Goal: Check status

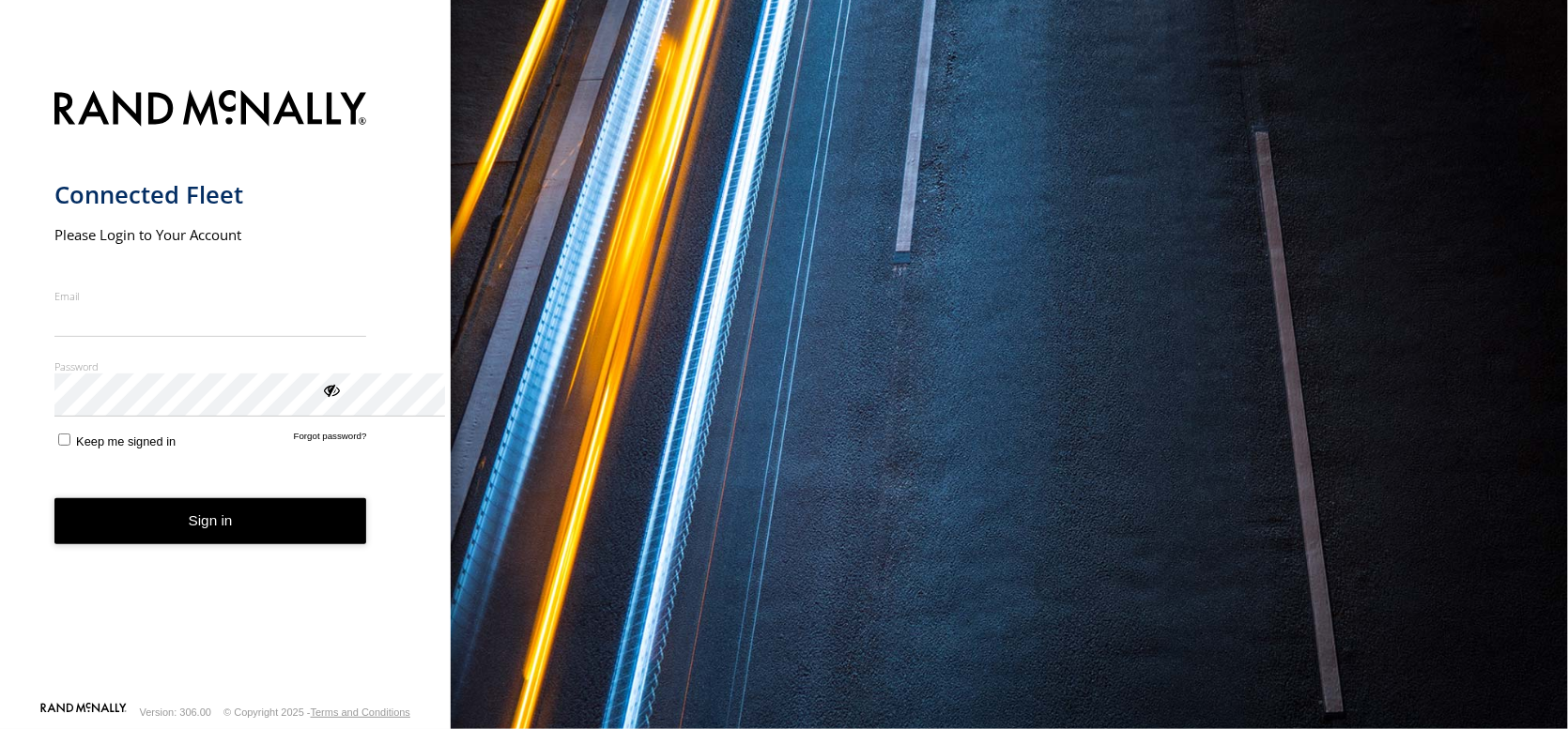
type input "**********"
click at [275, 545] on button "Sign in" at bounding box center [210, 521] width 312 height 46
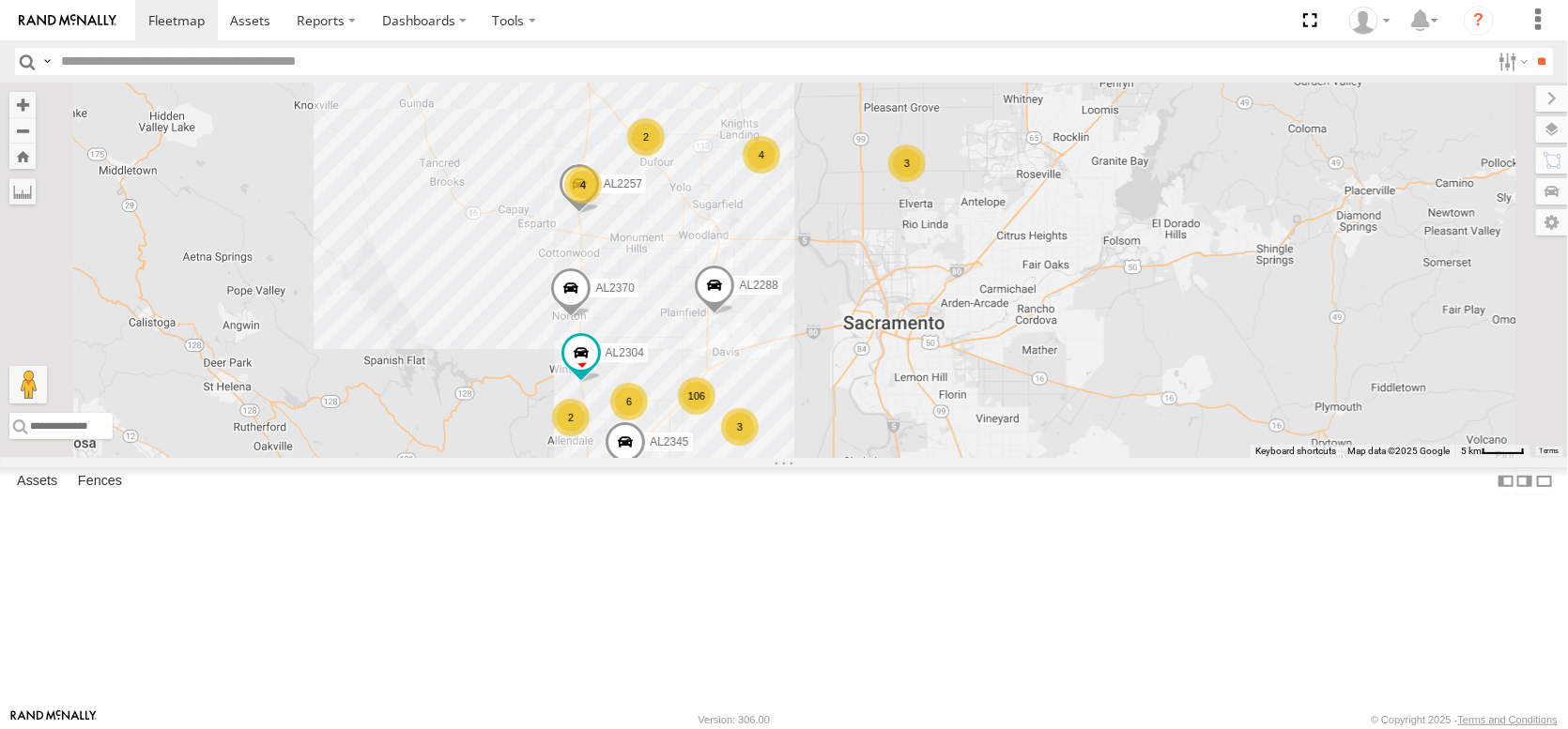
drag, startPoint x: 849, startPoint y: 223, endPoint x: 883, endPoint y: 399, distance: 179.3
click at [883, 399] on div "FRONTLOADER JD344H 106 3 4 4 7 6 3 4 AL2345 2 AL2257 AL2288 AL2370 AL2304 2" at bounding box center [784, 271] width 1568 height 376
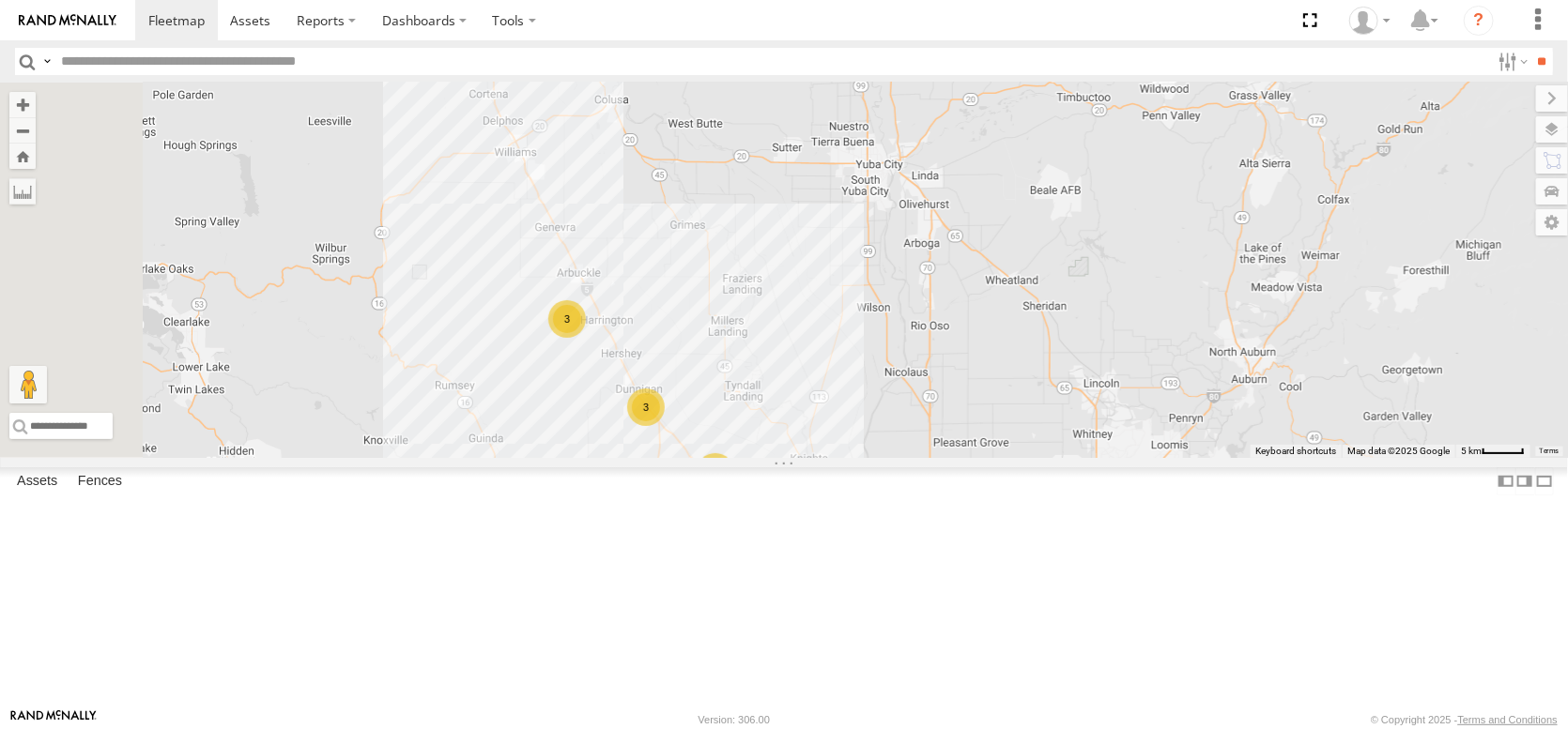
drag, startPoint x: 739, startPoint y: 196, endPoint x: 809, endPoint y: 541, distance: 352.0
click at [809, 458] on div "FRONTLOADER JD344H 106 3 4 4 7 6 3 4 AL2345 2 AL2257 AL2288 AL2370 AL2304 2 3 3" at bounding box center [784, 271] width 1568 height 376
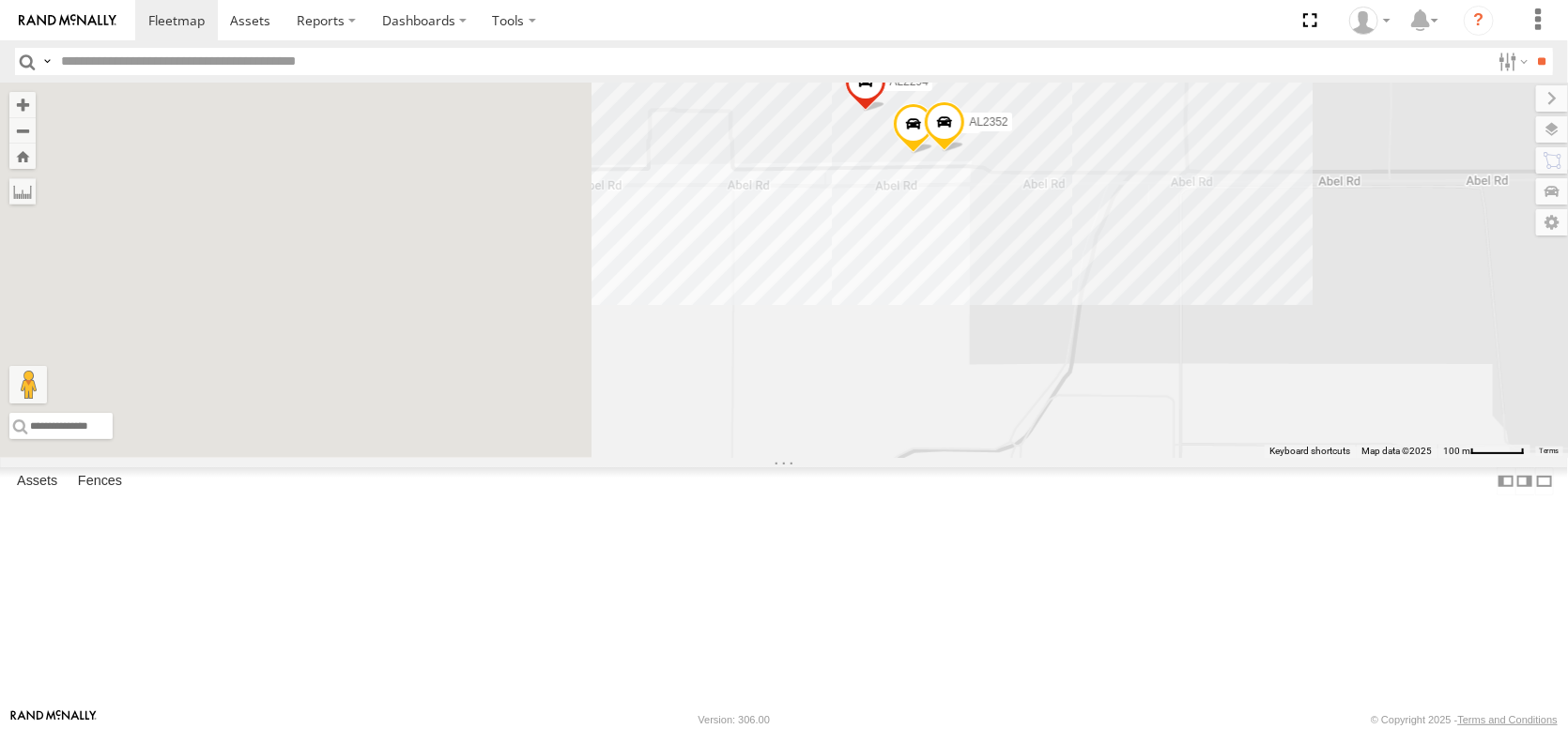
drag, startPoint x: 717, startPoint y: 459, endPoint x: 1106, endPoint y: 475, distance: 389.3
click at [1106, 458] on div "FRONTLOADER JD344H AL2345 AL2257 AL2288 AL2370 AL2304 AL2242 AL2294 AL2352" at bounding box center [784, 271] width 1568 height 376
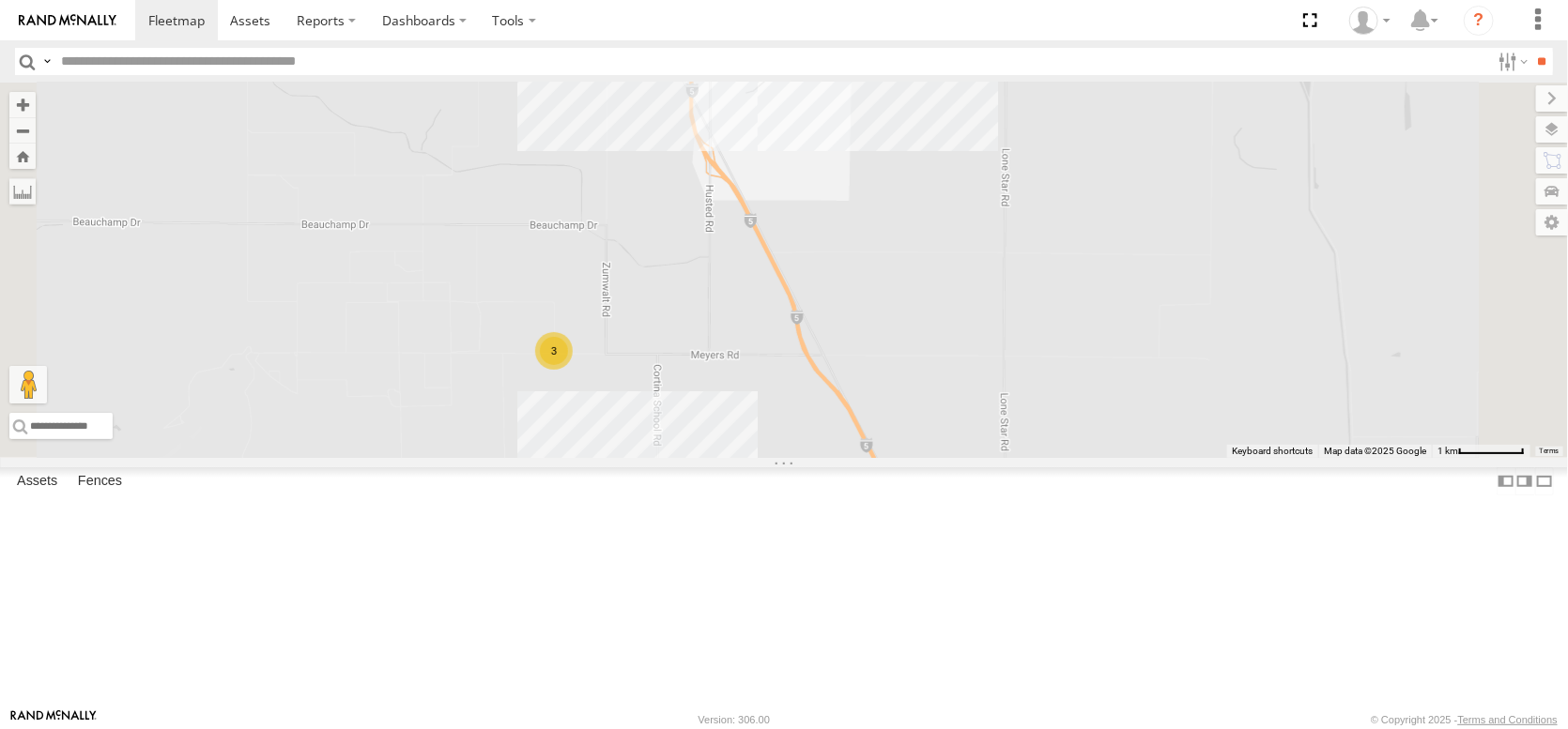
drag, startPoint x: 877, startPoint y: 584, endPoint x: 872, endPoint y: 368, distance: 216.1
click at [870, 370] on div "FRONTLOADER JD344H AL2345 AL2257 AL2288 AL2370 AL2304 3 3" at bounding box center [784, 271] width 1568 height 376
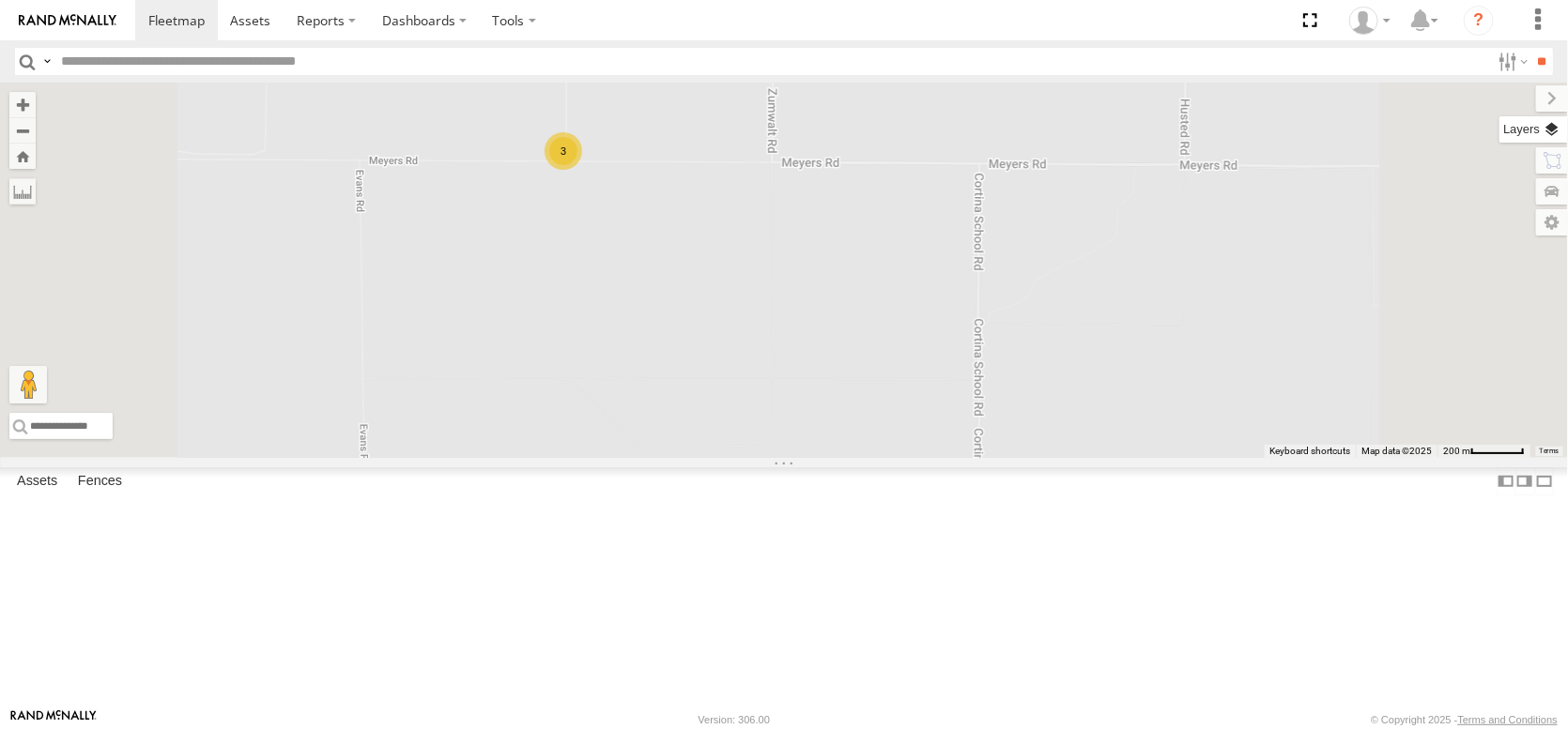
click at [1552, 142] on label at bounding box center [1533, 130] width 68 height 27
click at [0, 0] on span "Overlays" at bounding box center [0, 0] width 0 height 0
click at [0, 0] on span "Basemaps" at bounding box center [0, 0] width 0 height 0
click at [0, 0] on span "Satellite" at bounding box center [0, 0] width 0 height 0
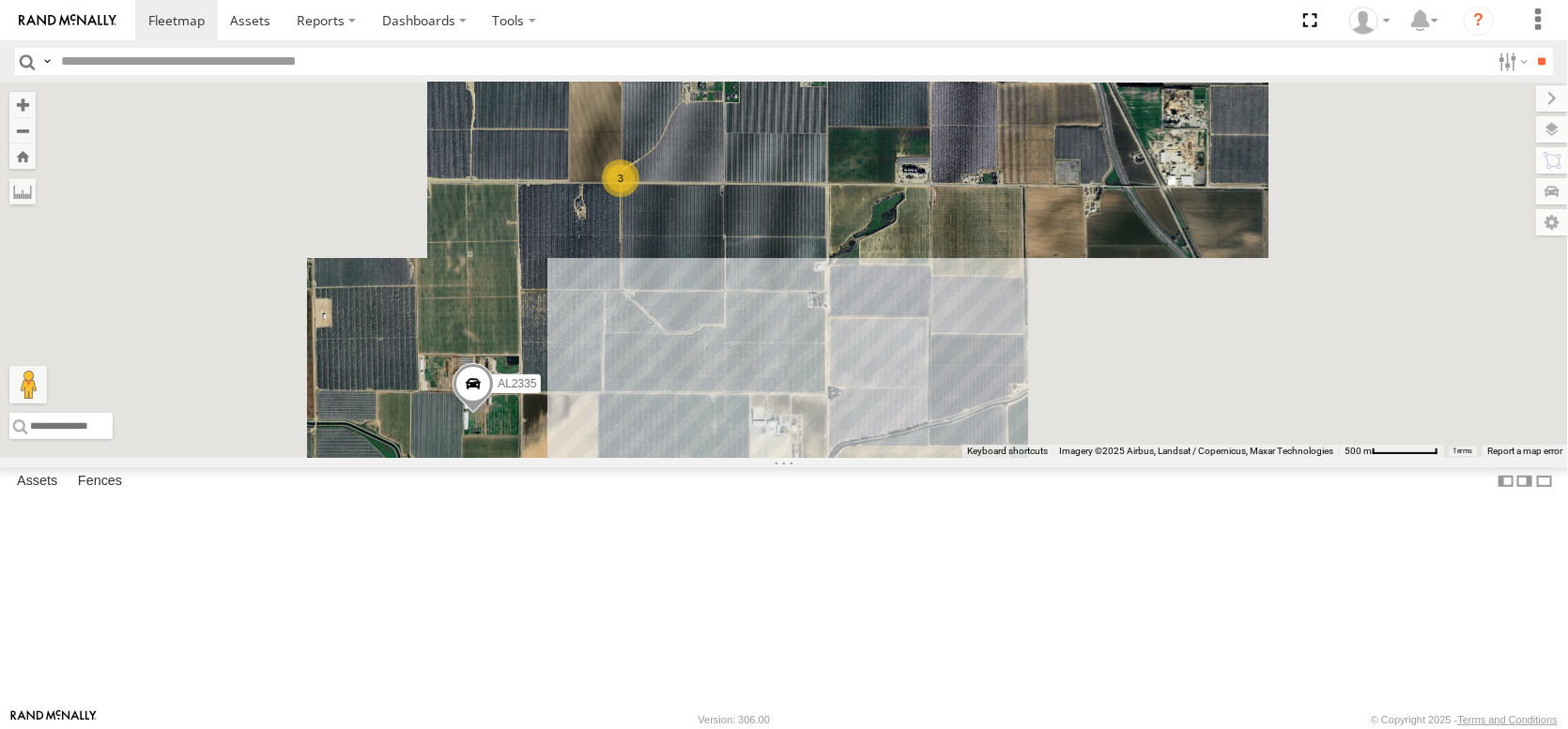
click at [1008, 408] on div "FRONTLOADER JD344H AL2345 AL2257 AL2288 AL2370 AL2304 AL2335 3" at bounding box center [784, 271] width 1568 height 376
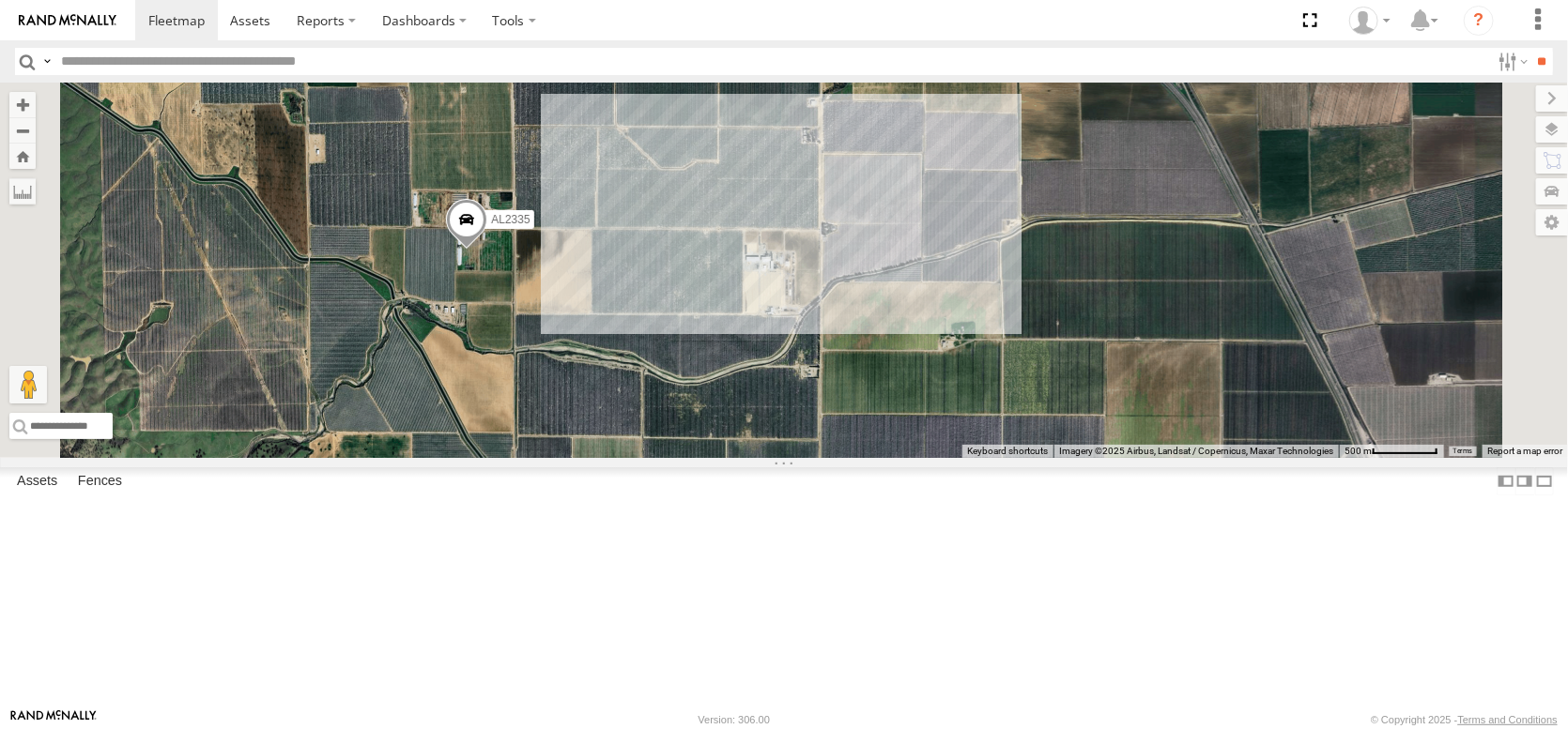
drag, startPoint x: 1008, startPoint y: 408, endPoint x: 1012, endPoint y: 185, distance: 223.0
click at [1012, 185] on div "FRONTLOADER JD344H AL2345 AL2257 AL2288 AL2370 AL2304 AL2335 3" at bounding box center [784, 271] width 1568 height 376
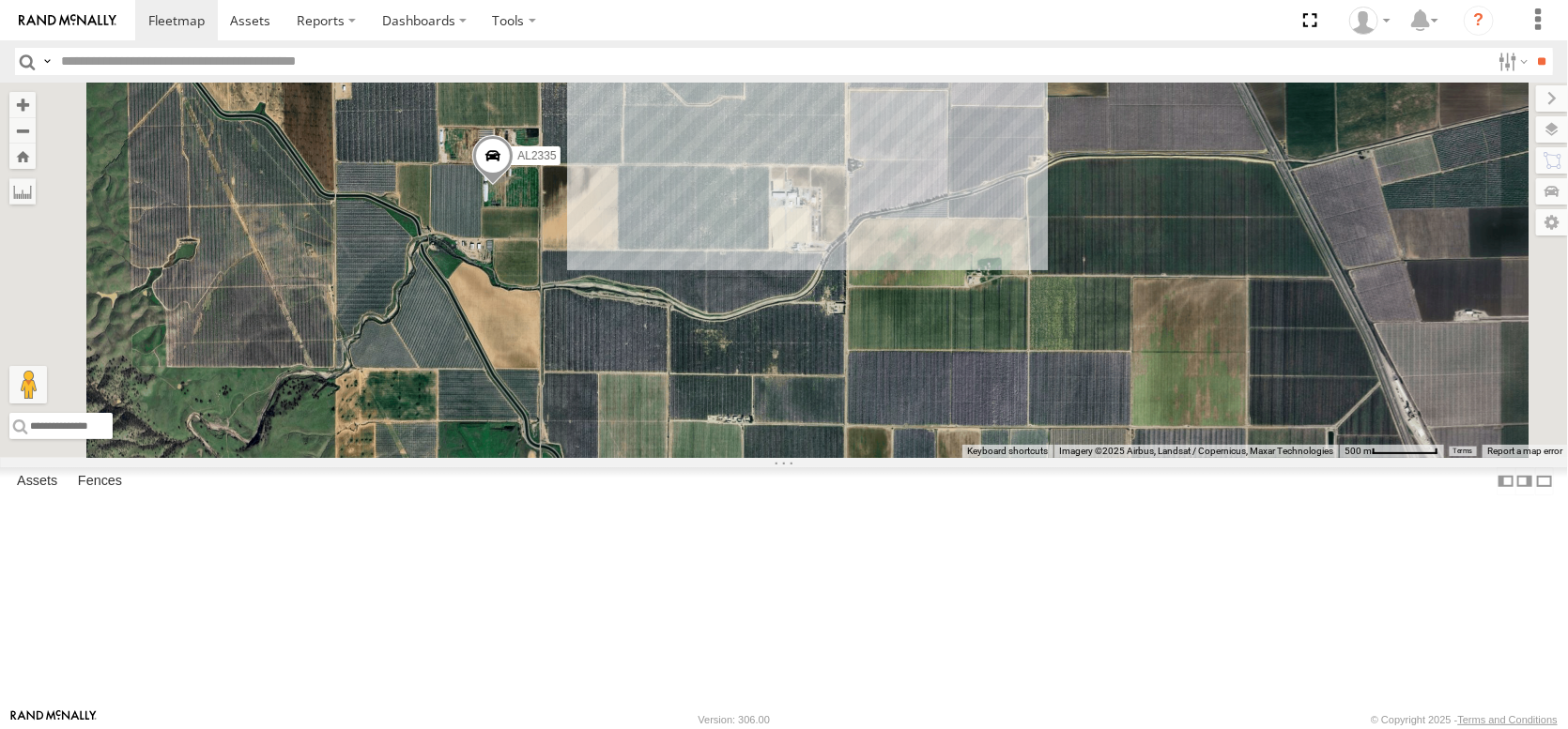
drag, startPoint x: 924, startPoint y: 395, endPoint x: 792, endPoint y: 214, distance: 224.0
click at [792, 214] on div "FRONTLOADER JD344H AL2345 AL2257 AL2288 AL2370 AL2304 AL2335 3" at bounding box center [784, 271] width 1568 height 376
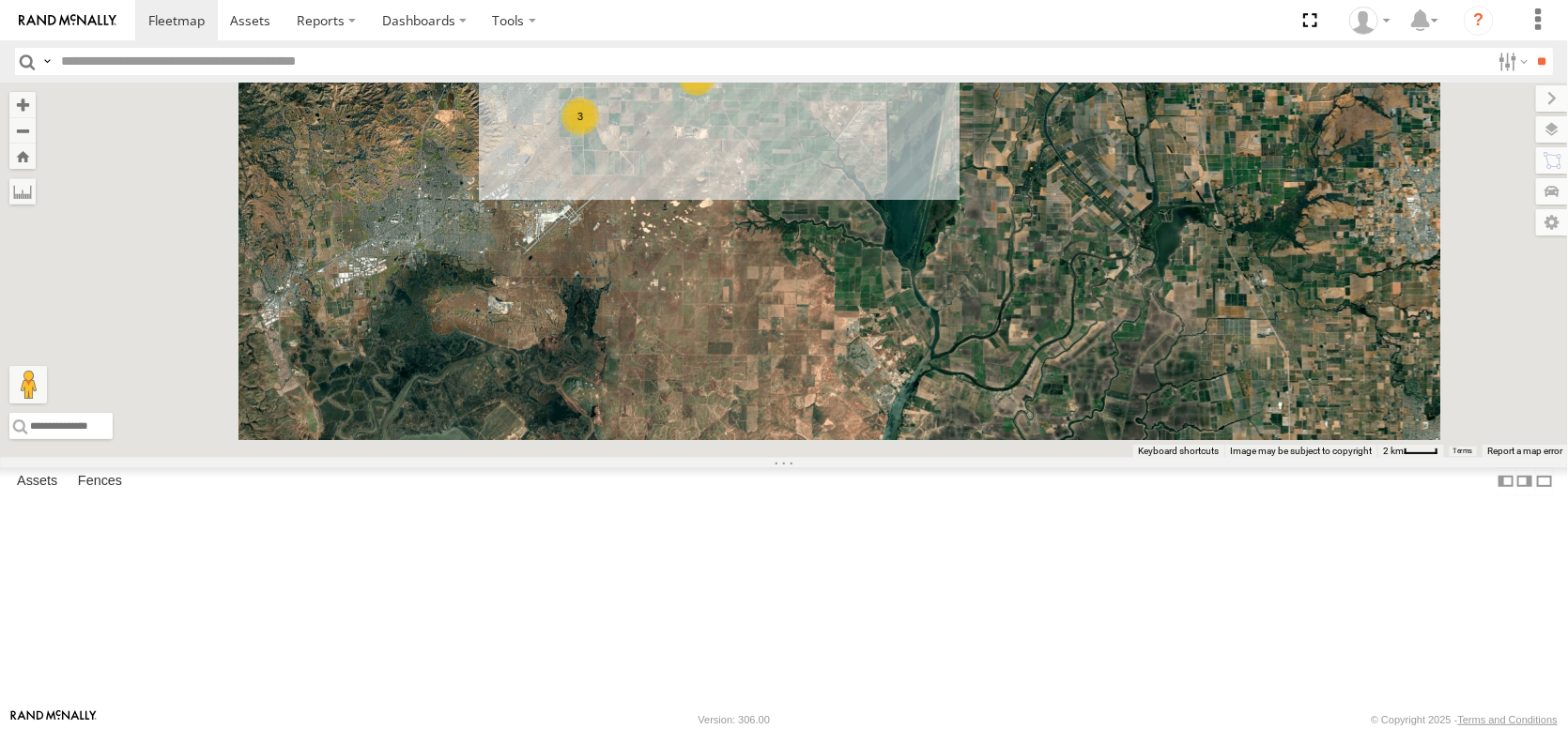
drag, startPoint x: 883, startPoint y: 359, endPoint x: 905, endPoint y: 118, distance: 242.0
click at [716, 96] on div "7" at bounding box center [697, 77] width 38 height 38
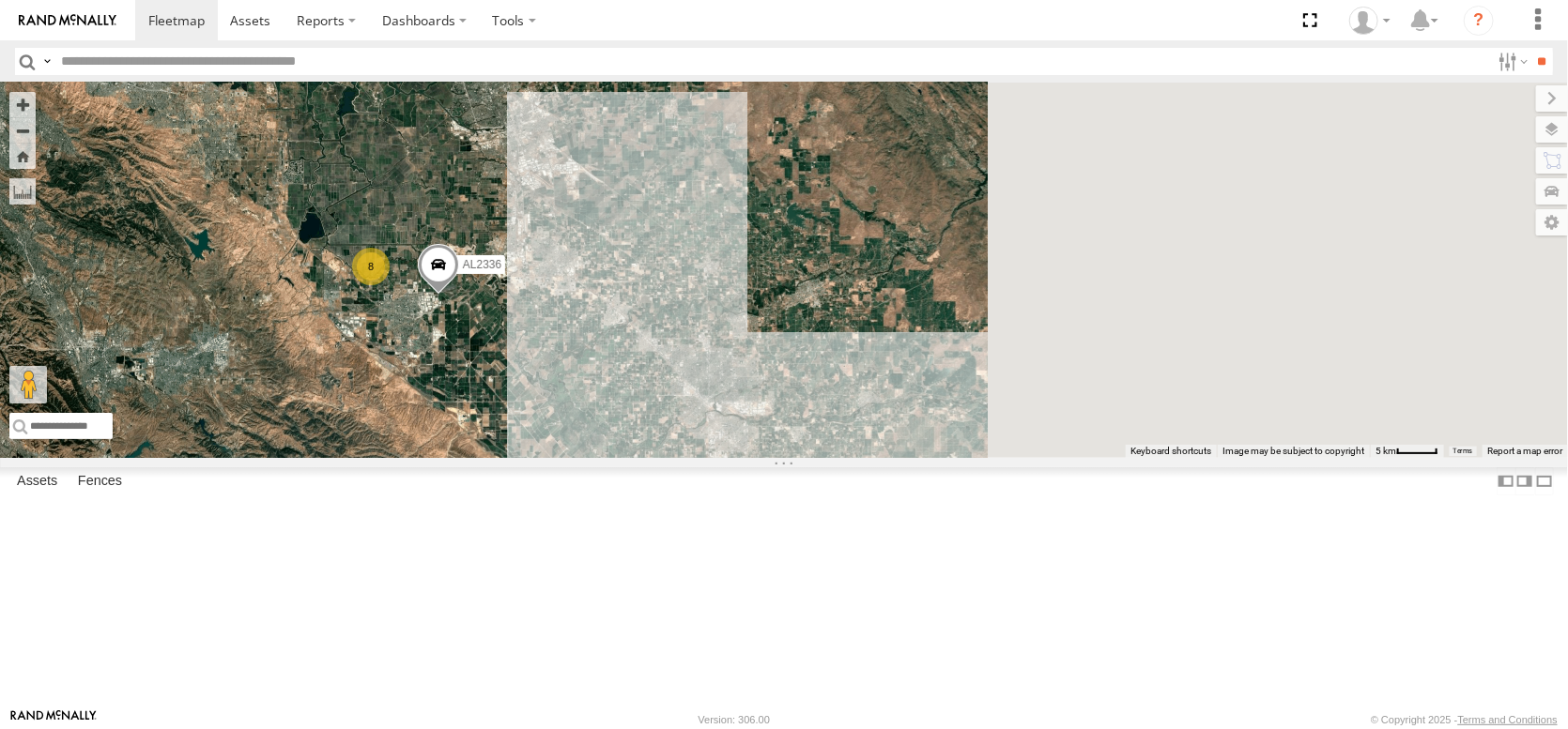
drag, startPoint x: 1121, startPoint y: 467, endPoint x: 675, endPoint y: 609, distance: 468.1
click at [664, 458] on div "FRONTLOADER JD344H AL2307 AL2345 AL2338 8 3 AL2336" at bounding box center [784, 271] width 1568 height 376
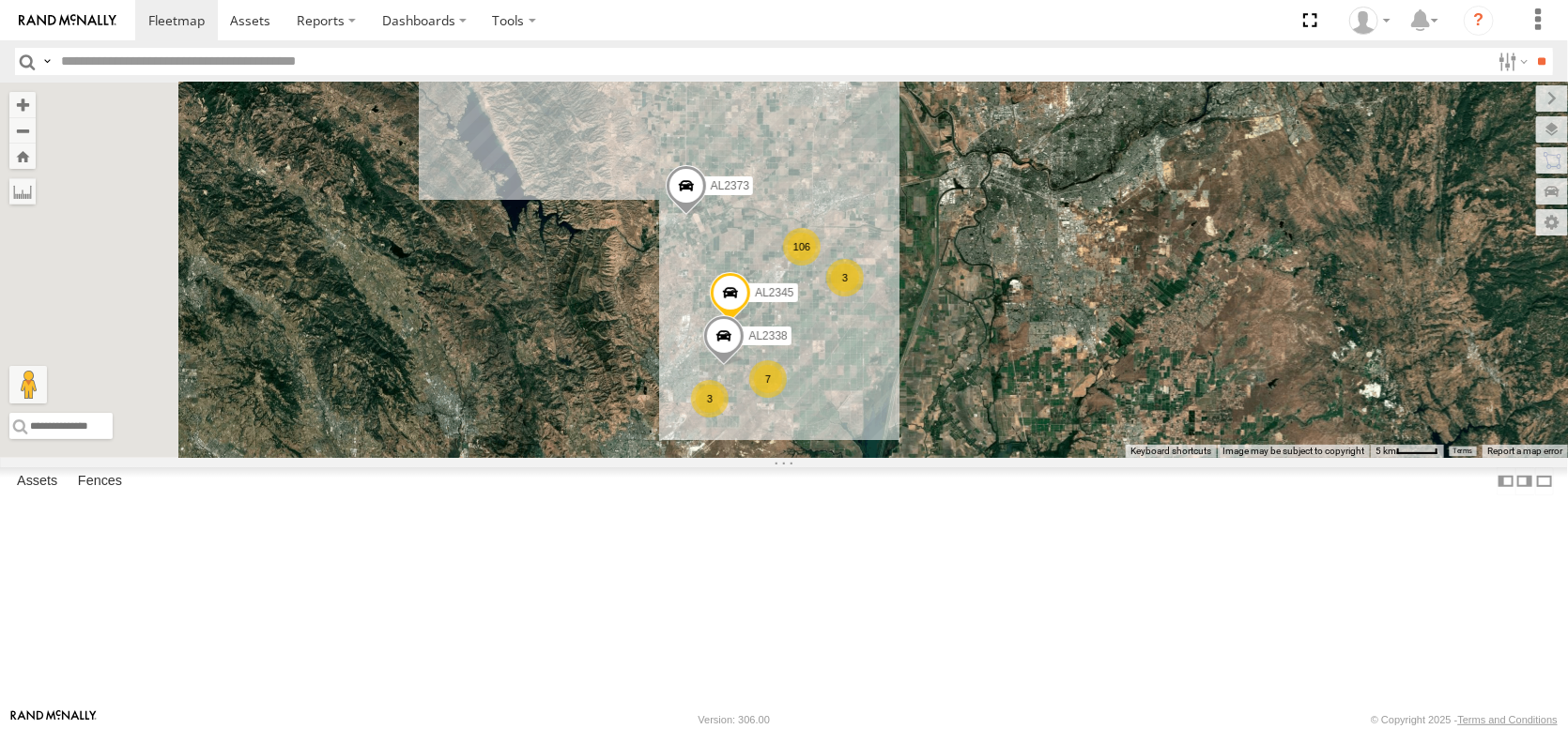
drag, startPoint x: 669, startPoint y: 343, endPoint x: 1199, endPoint y: 635, distance: 605.1
click at [1199, 458] on div "FRONTLOADER JD344H AL2345 AL2373 AL2338 8 3 AL2336 106 3 7" at bounding box center [784, 271] width 1568 height 376
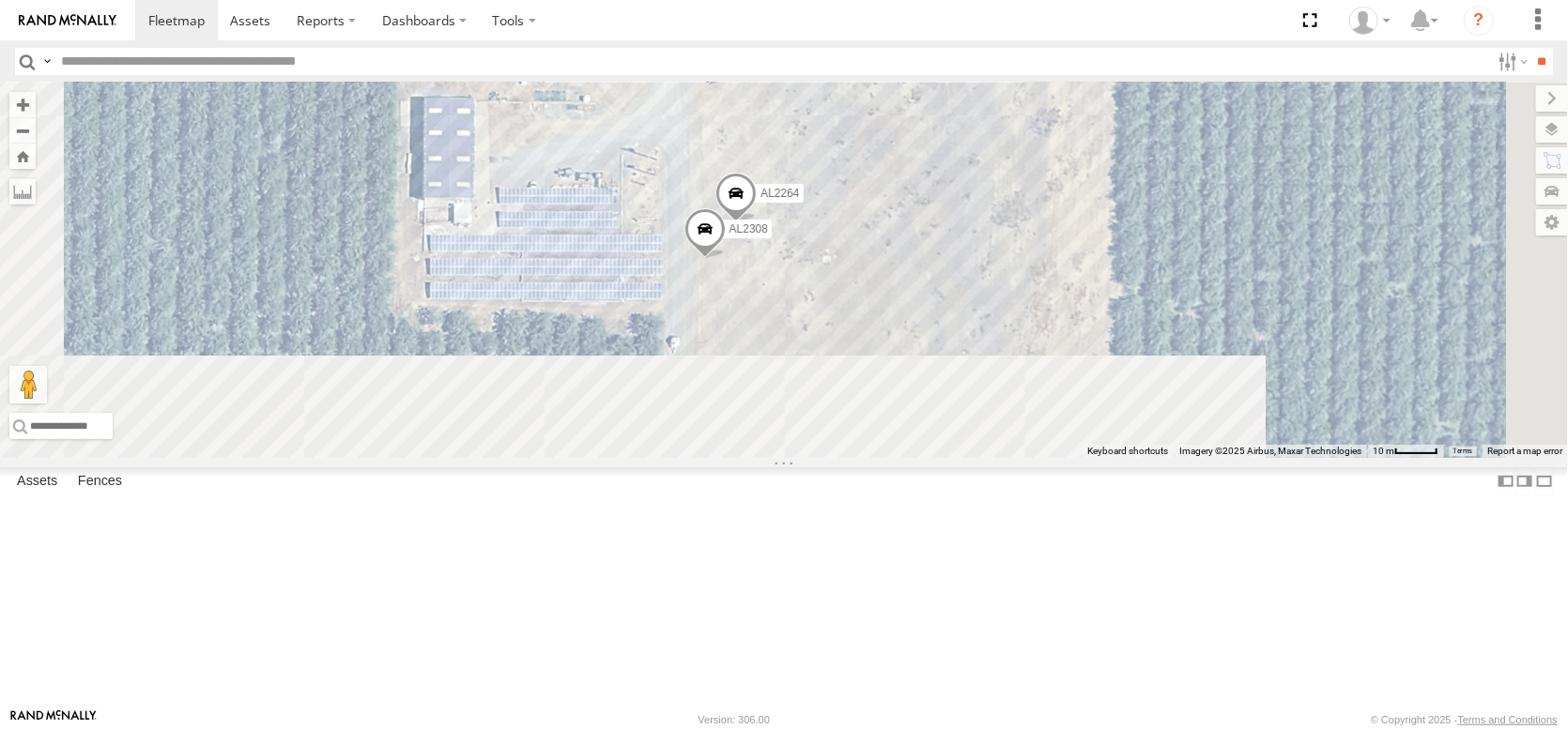
drag, startPoint x: 871, startPoint y: 492, endPoint x: 850, endPoint y: 242, distance: 250.9
click at [850, 242] on div "FRONTLOADER JD344H AL2345 AL2373 AL2338 AL2336 AL2288 AL2307 AL2286 AL2377 AL22…" at bounding box center [784, 271] width 1568 height 376
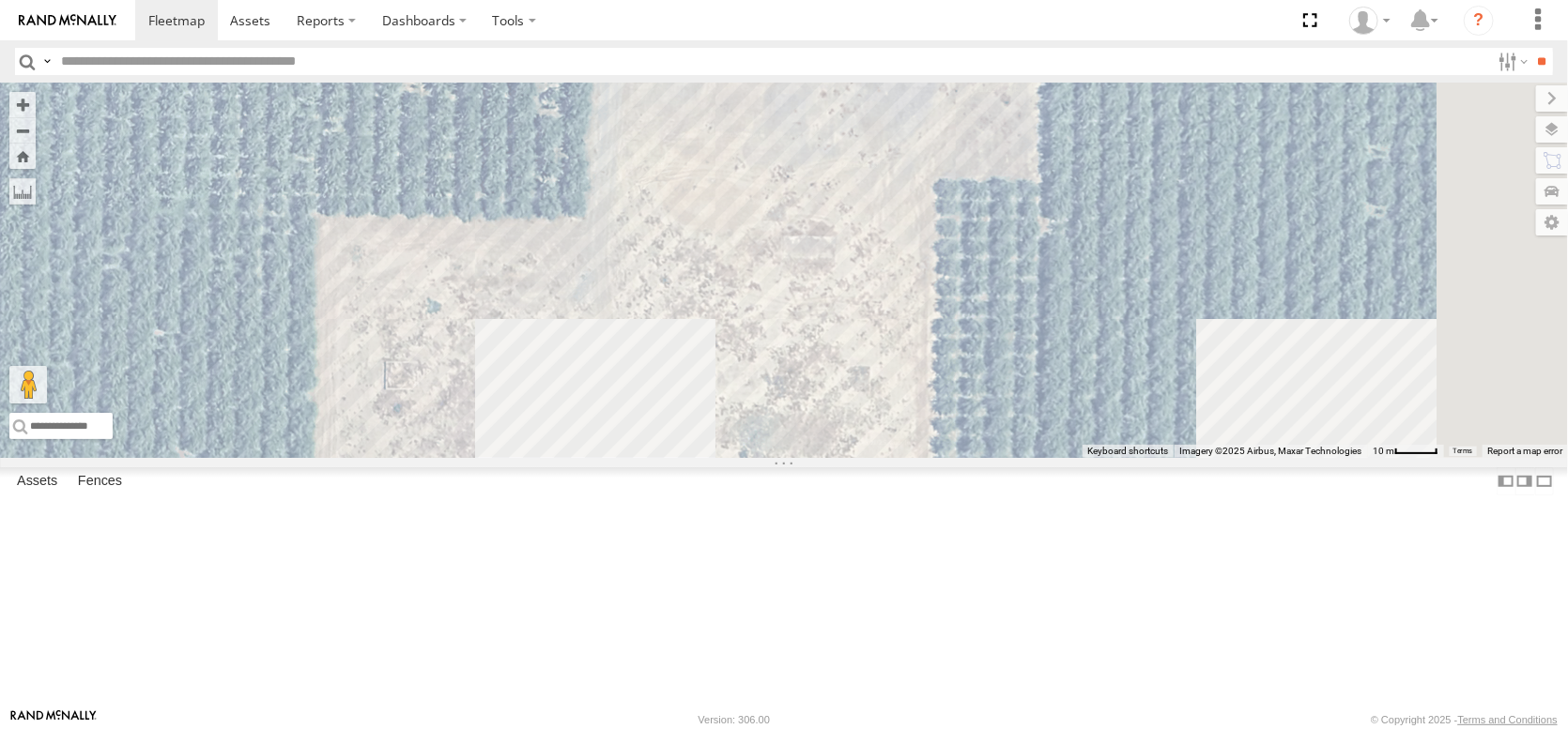
drag, startPoint x: 834, startPoint y: 339, endPoint x: 763, endPoint y: 61, distance: 286.9
click at [763, 61] on body at bounding box center [784, 364] width 1568 height 729
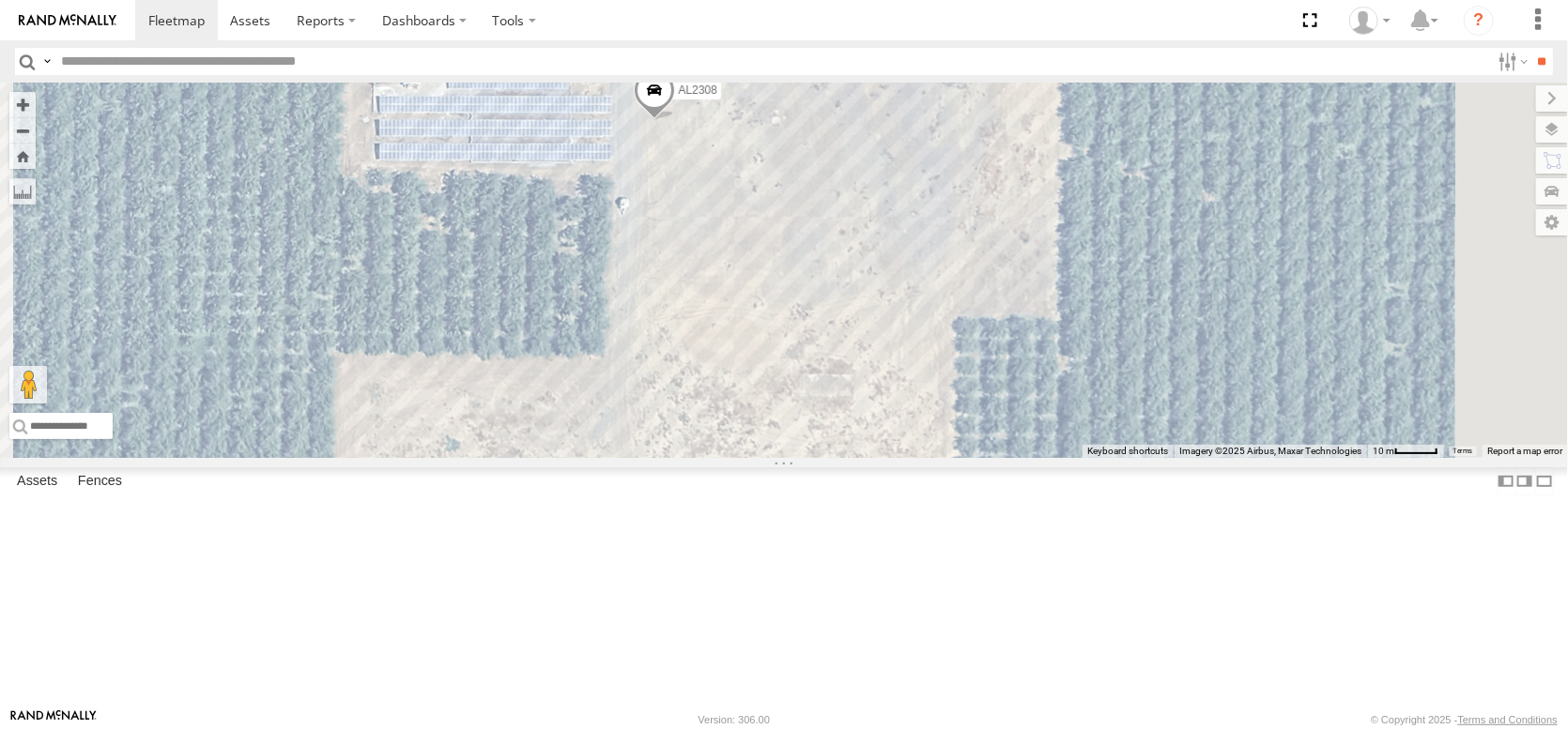
drag, startPoint x: 774, startPoint y: 214, endPoint x: 774, endPoint y: 242, distance: 28.0
click at [774, 242] on div "FRONTLOADER JD344H AL2345 AL2373 AL2338 AL2336 AL2288 AL2307 AL2286 AL2377 AL22…" at bounding box center [784, 271] width 1568 height 376
drag, startPoint x: 772, startPoint y: 225, endPoint x: 759, endPoint y: 343, distance: 118.7
click at [759, 343] on div "FRONTLOADER JD344H AL2345 AL2373 AL2338 AL2336 AL2288 AL2307 AL2286 AL2377 AL22…" at bounding box center [784, 271] width 1568 height 376
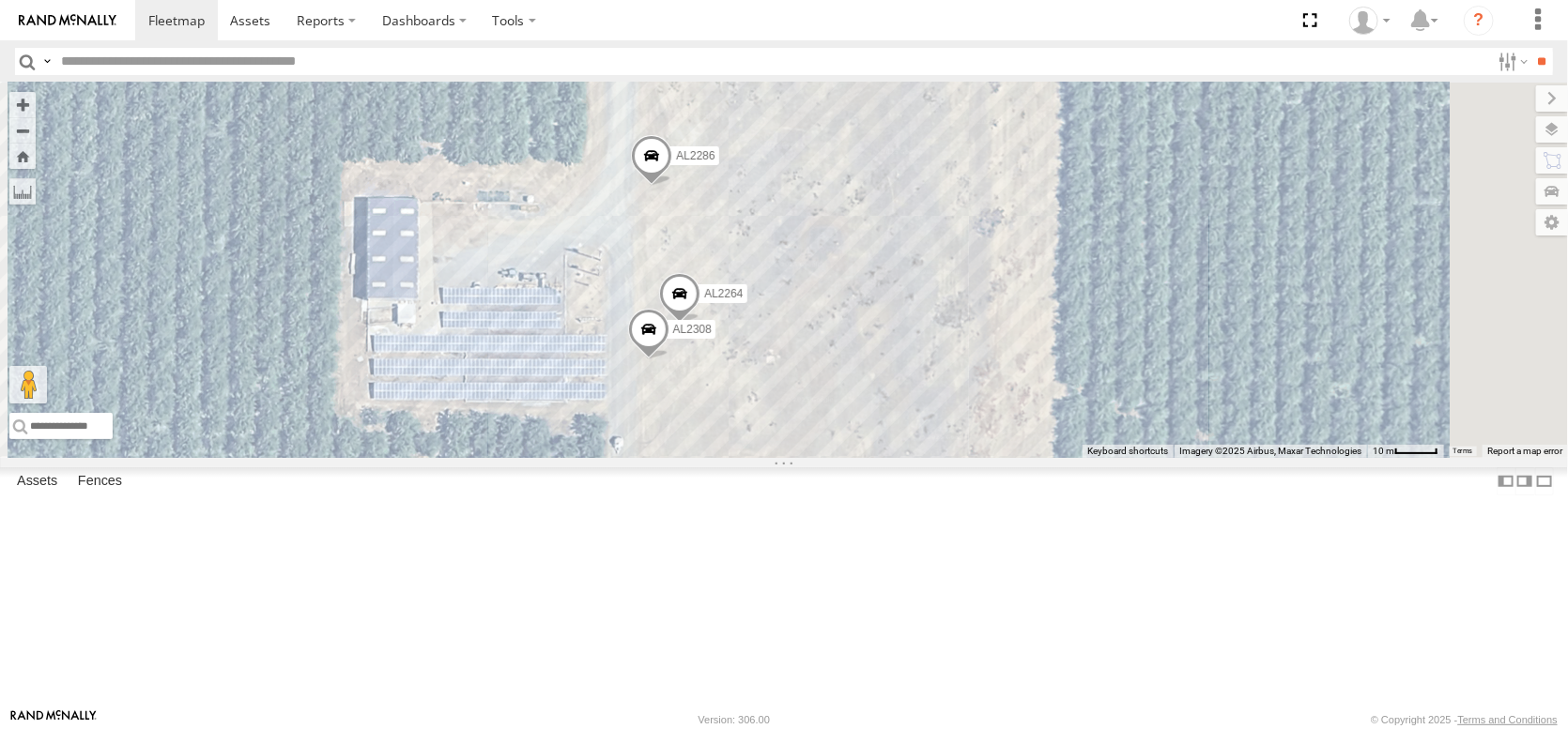
drag, startPoint x: 789, startPoint y: 229, endPoint x: 792, endPoint y: 382, distance: 153.0
click at [794, 382] on div "FRONTLOADER JD344H AL2345 AL2373 AL2338 AL2336 AL2288 AL2307 AL2286 AL2377 AL22…" at bounding box center [784, 271] width 1568 height 376
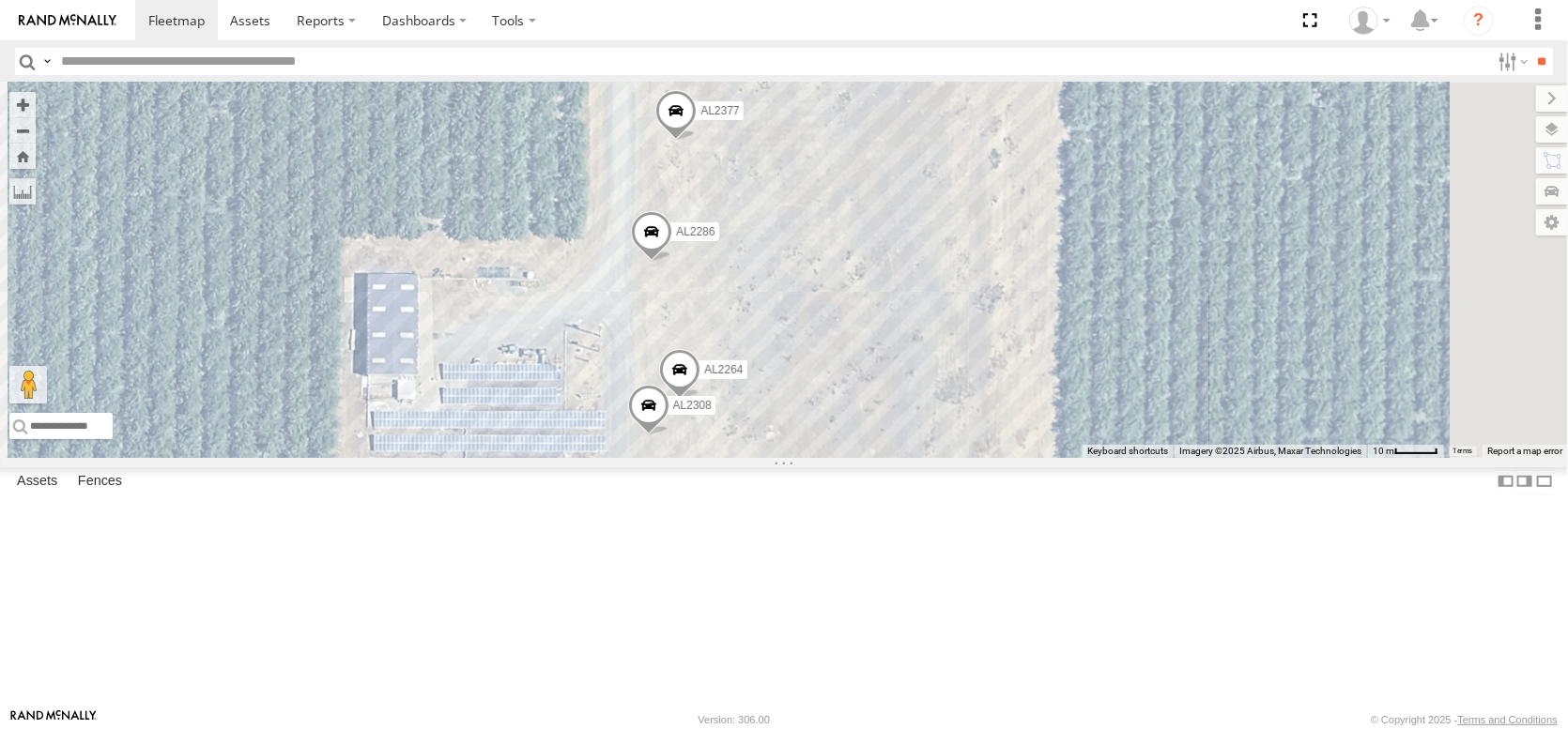
drag, startPoint x: 818, startPoint y: 332, endPoint x: 816, endPoint y: 424, distance: 92.0
click at [817, 424] on div "FRONTLOADER JD344H AL2345 AL2373 AL2338 AL2336 AL2288 AL2307 AL2286 AL2377 AL22…" at bounding box center [784, 271] width 1568 height 376
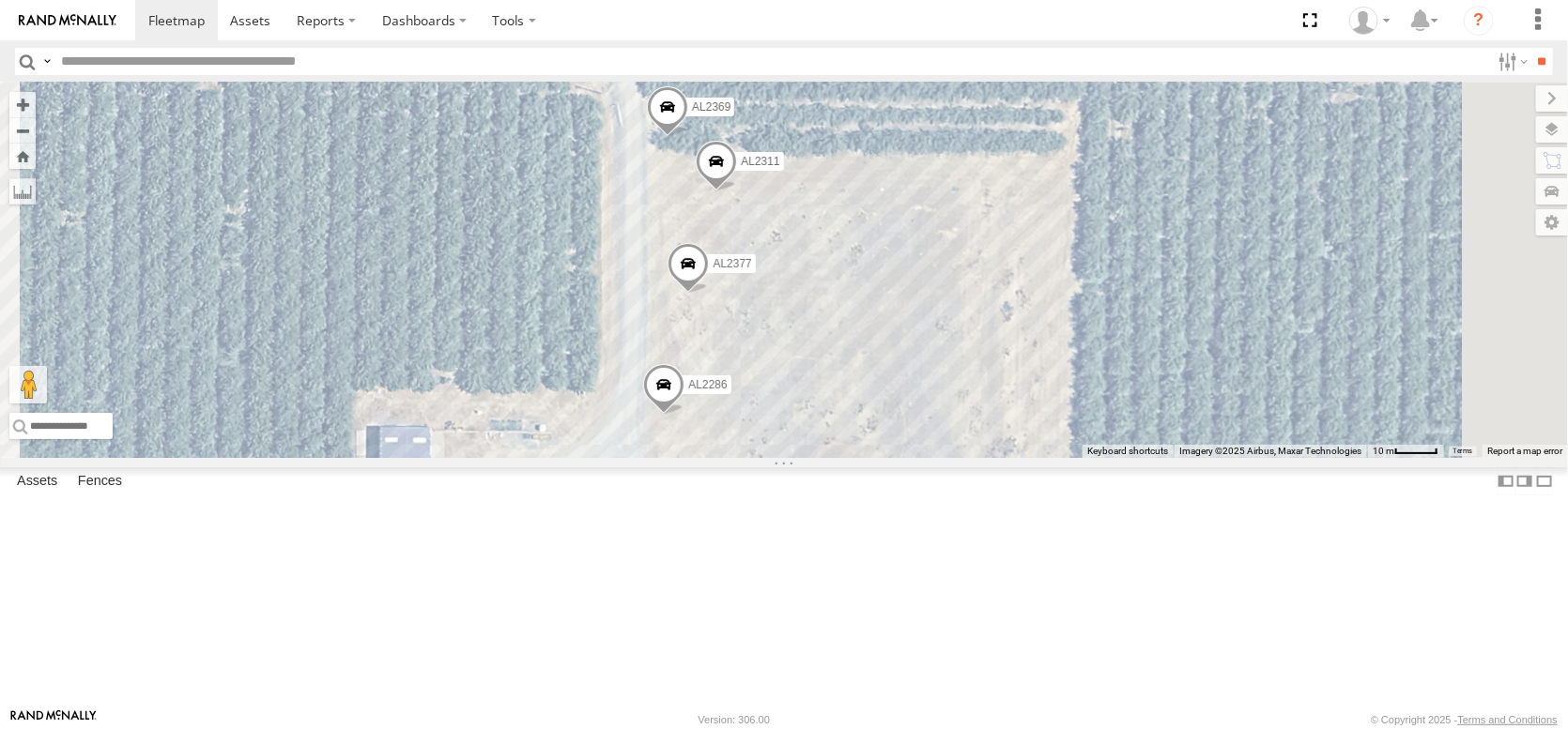
drag, startPoint x: 813, startPoint y: 274, endPoint x: 831, endPoint y: 402, distance: 129.3
click at [831, 402] on div "FRONTLOADER JD344H AL2345 AL2373 AL2338 AL2336 AL2288 AL2307 AL2286 AL2377 AL22…" at bounding box center [784, 271] width 1568 height 376
